Goal: Transaction & Acquisition: Download file/media

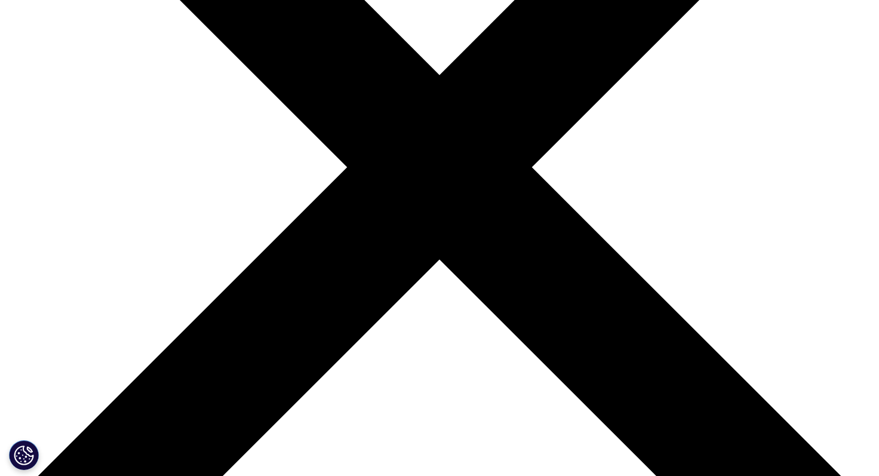
scroll to position [286, 0]
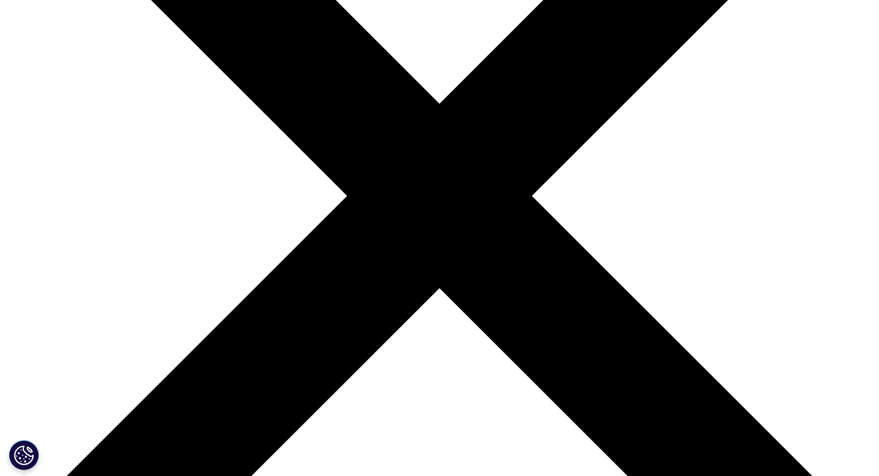
scroll to position [110, 0]
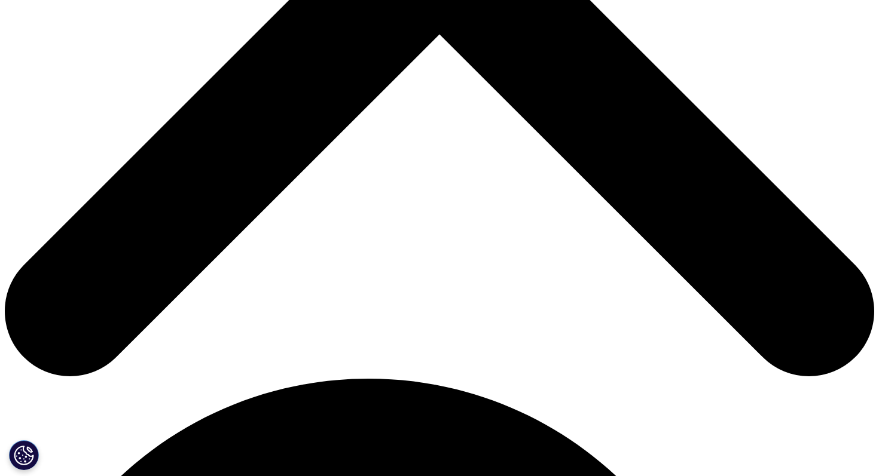
scroll to position [508, 0]
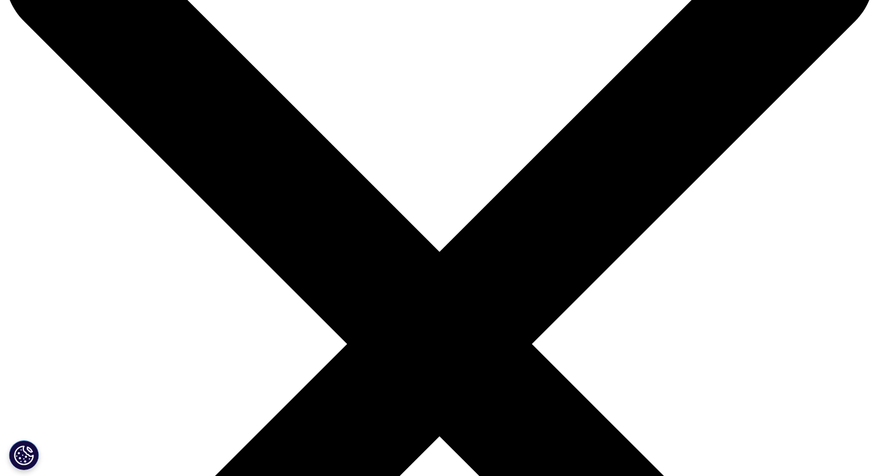
scroll to position [106, 0]
